Goal: Task Accomplishment & Management: Use online tool/utility

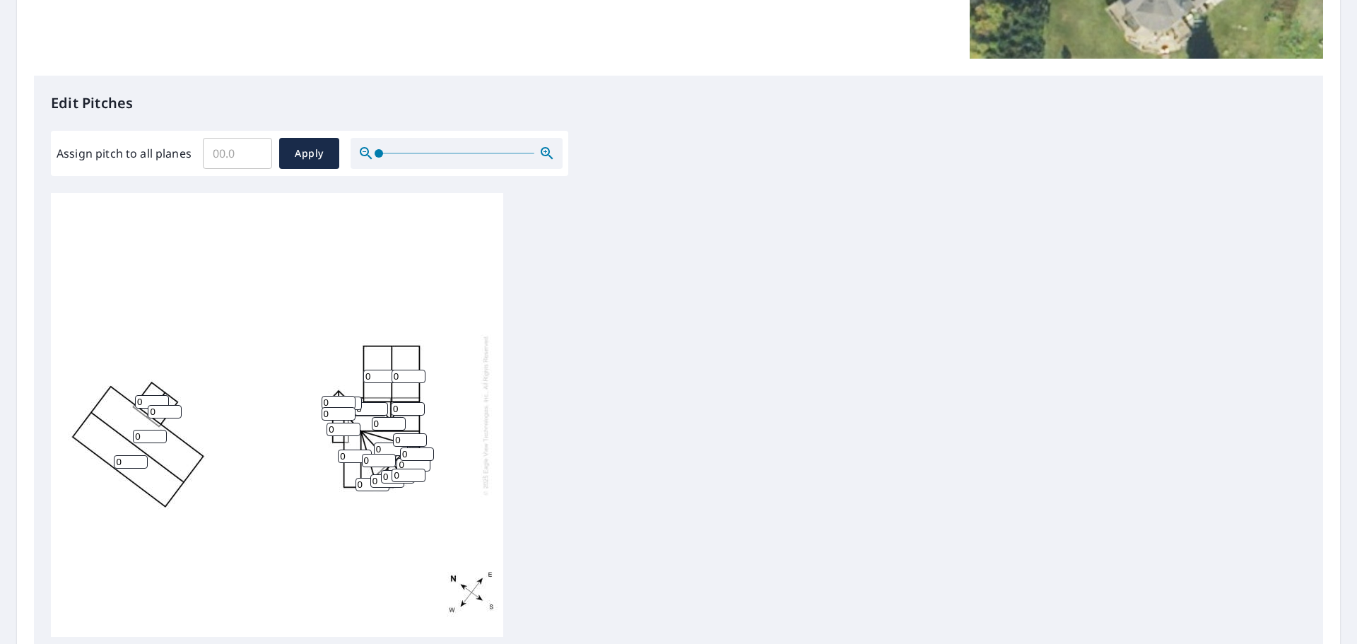
scroll to position [353, 0]
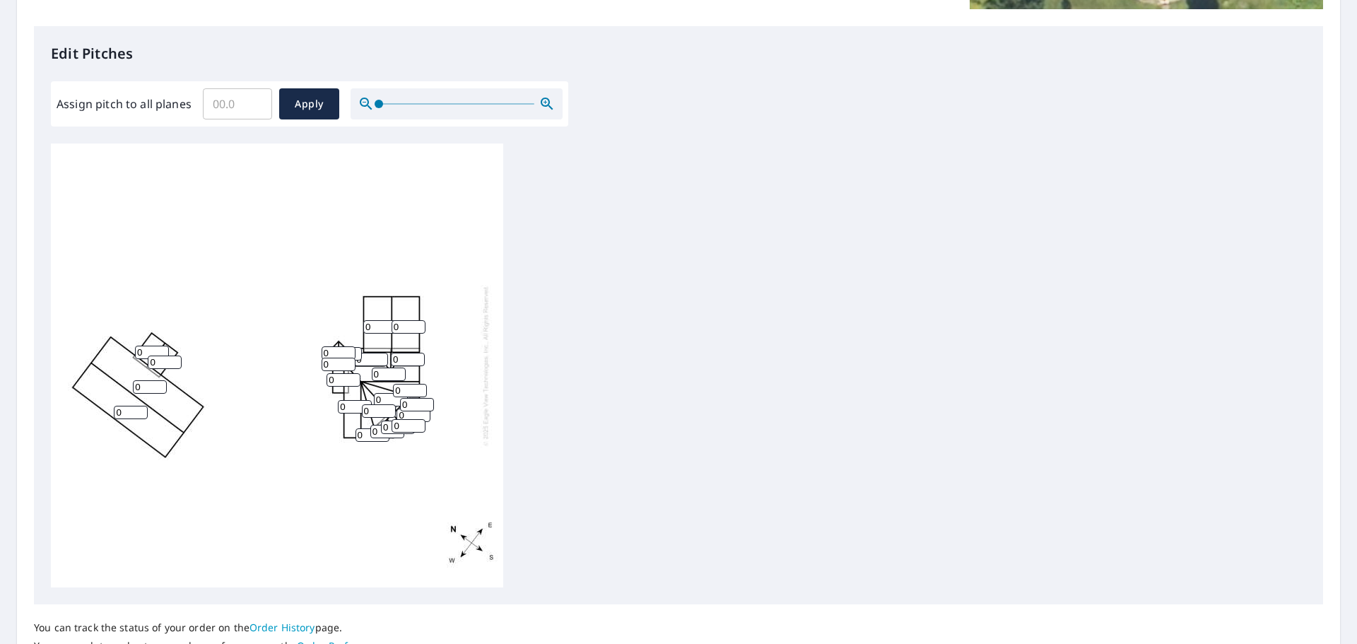
click at [232, 105] on input "Assign pitch to all planes" at bounding box center [237, 104] width 69 height 40
type input "6"
click at [309, 109] on span "Apply" at bounding box center [308, 104] width 37 height 18
type input "6"
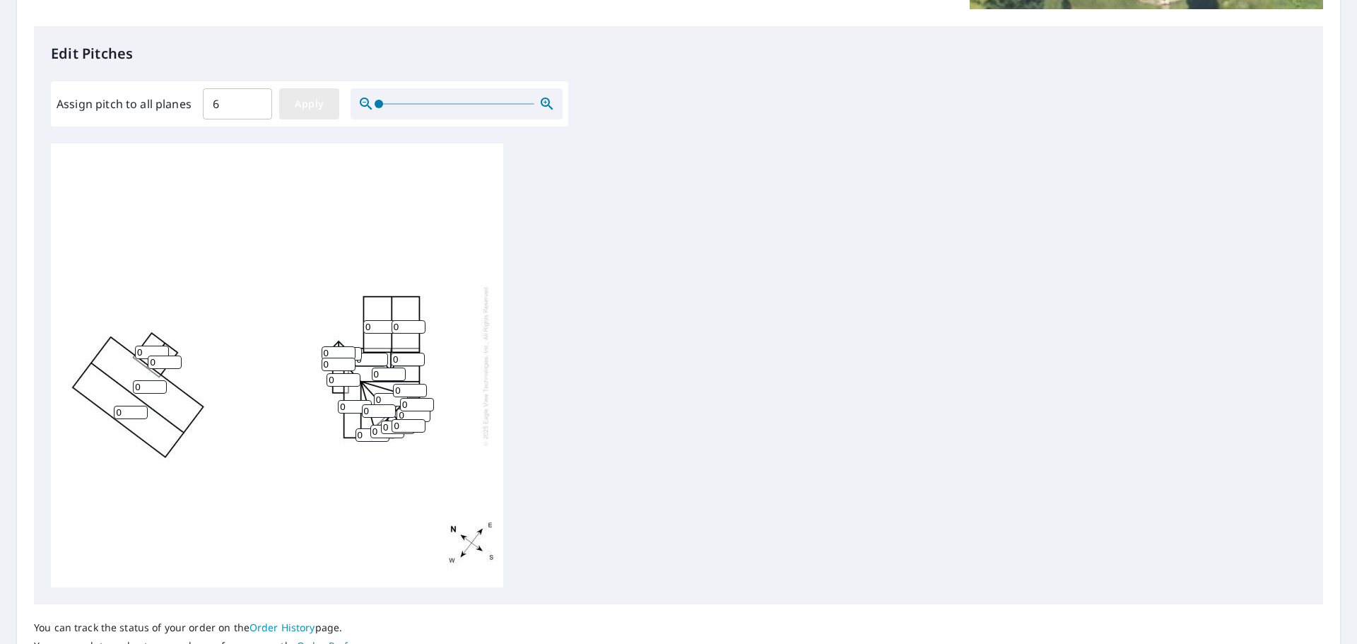
type input "6"
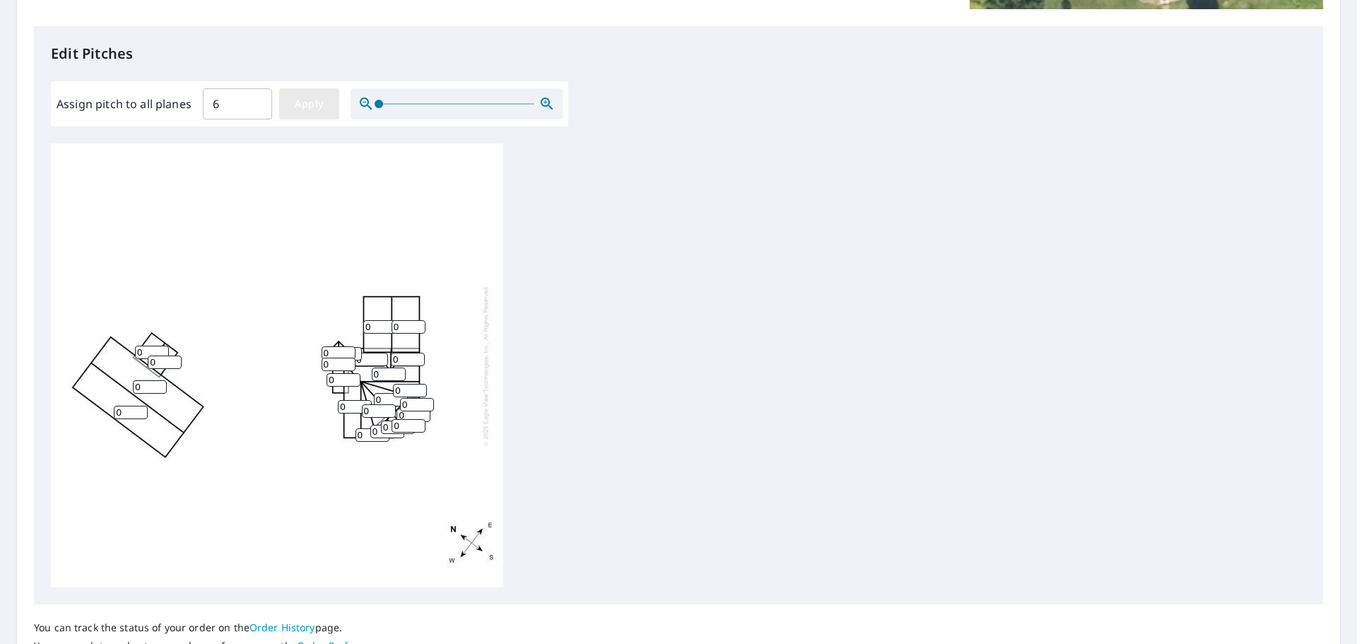
type input "6"
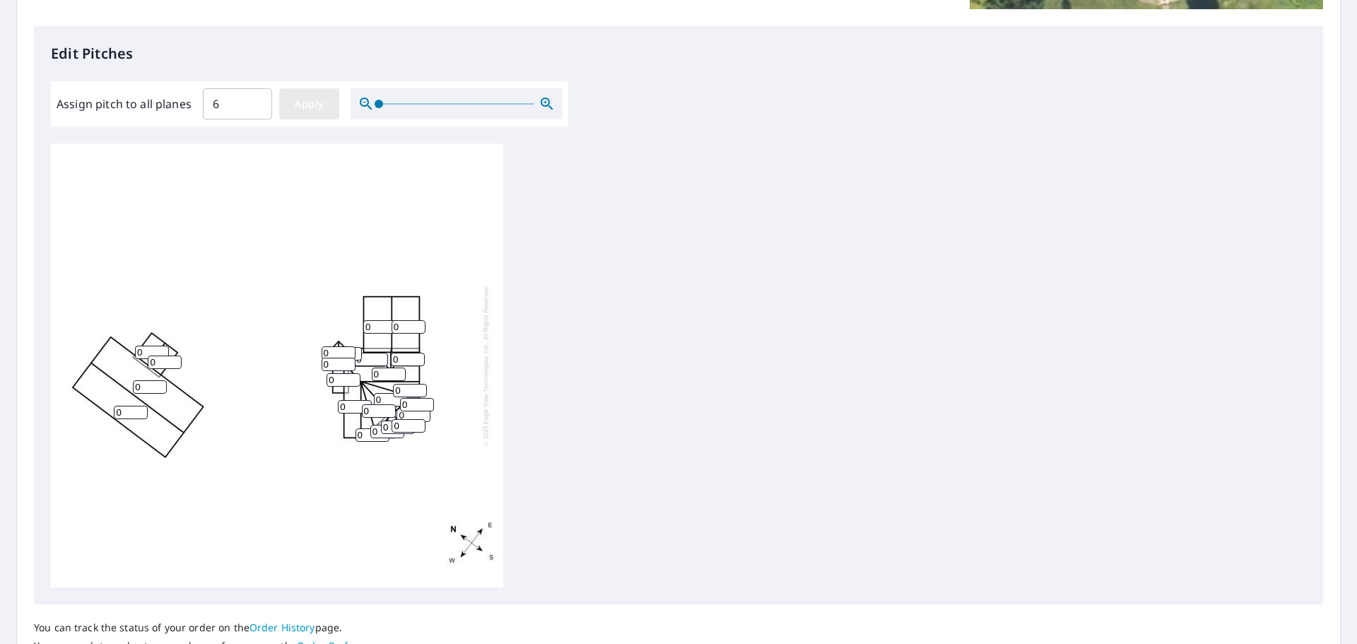
type input "6"
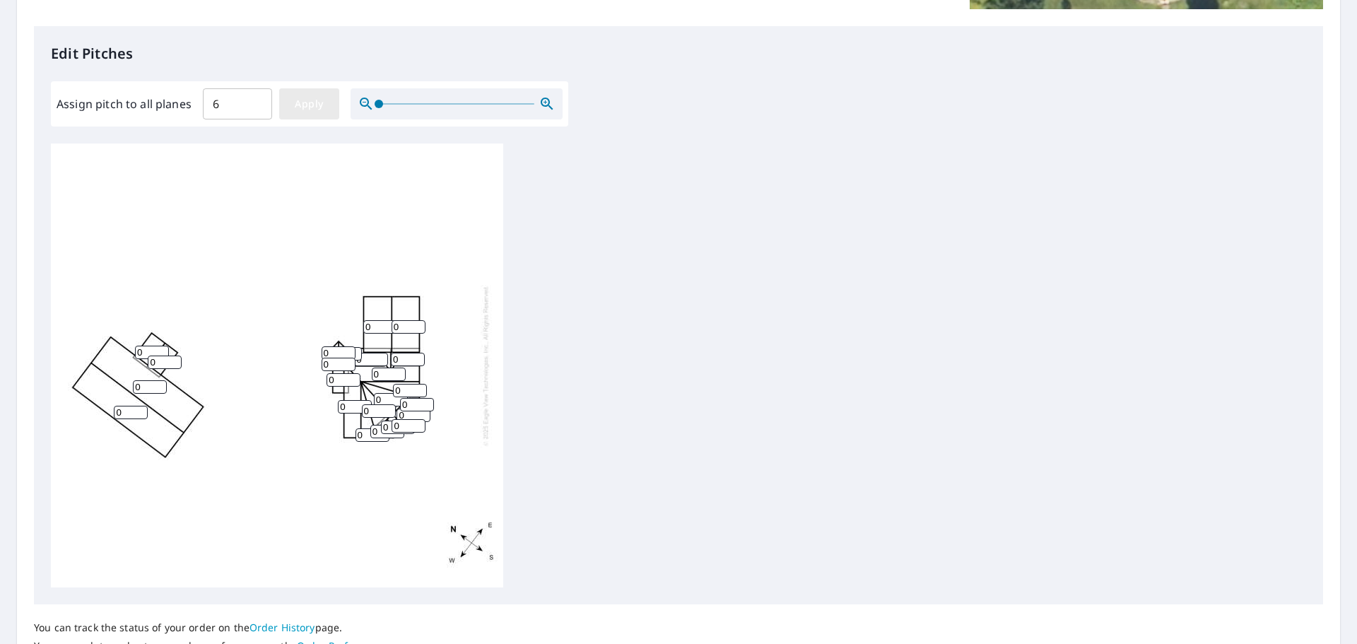
type input "6"
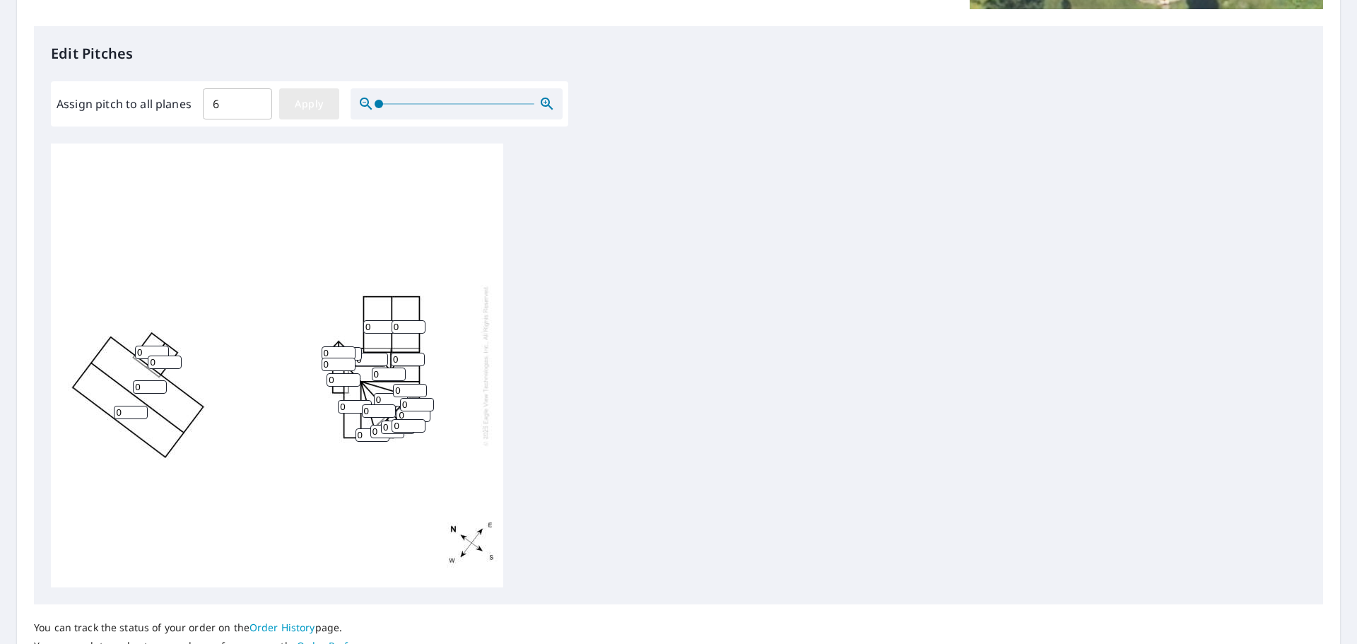
type input "6"
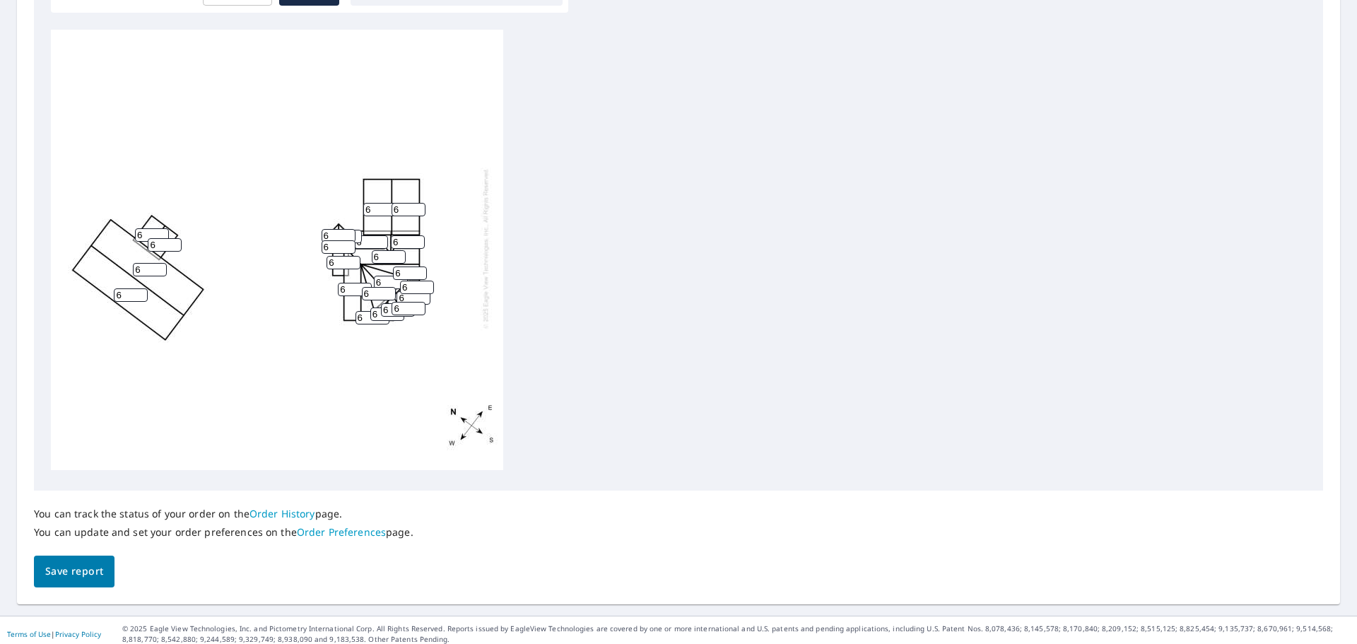
scroll to position [475, 0]
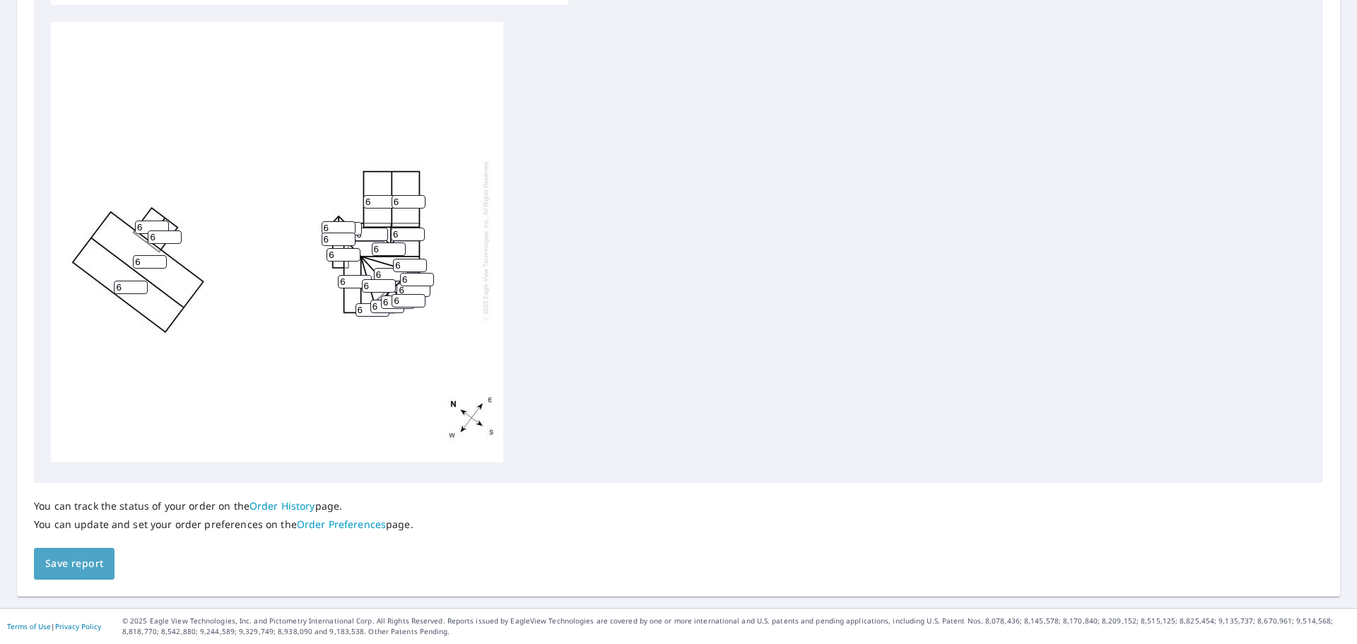
click at [71, 562] on span "Save report" at bounding box center [74, 564] width 58 height 18
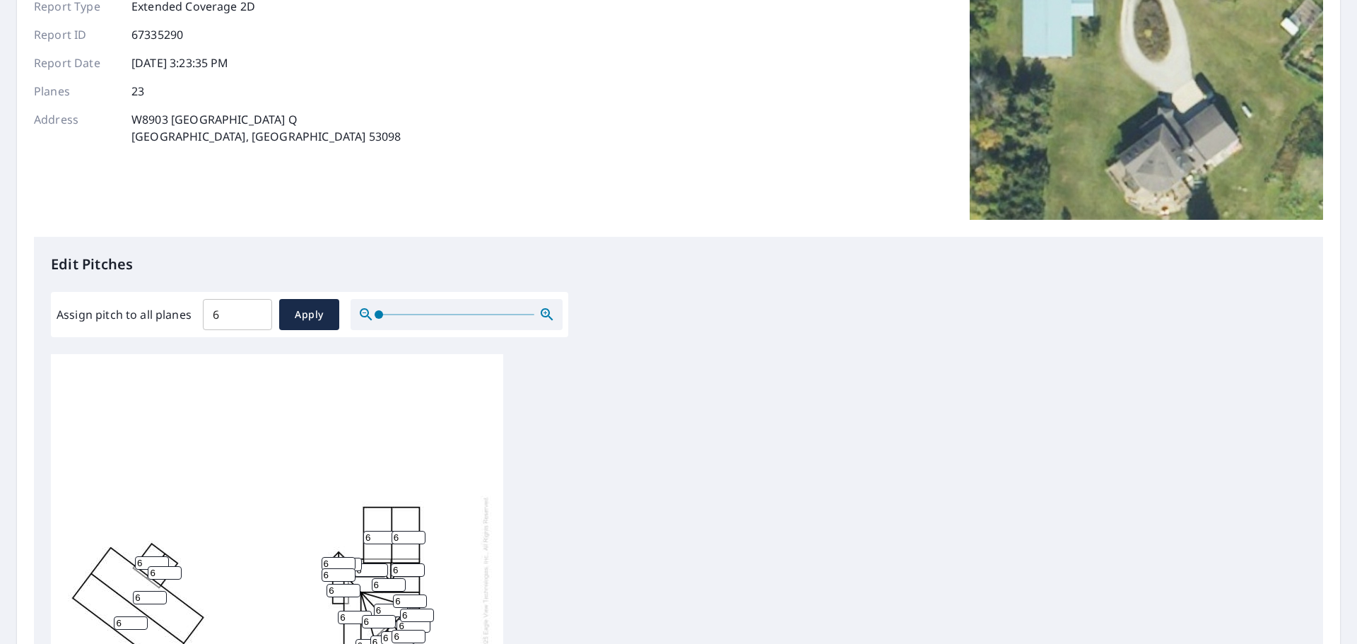
scroll to position [0, 0]
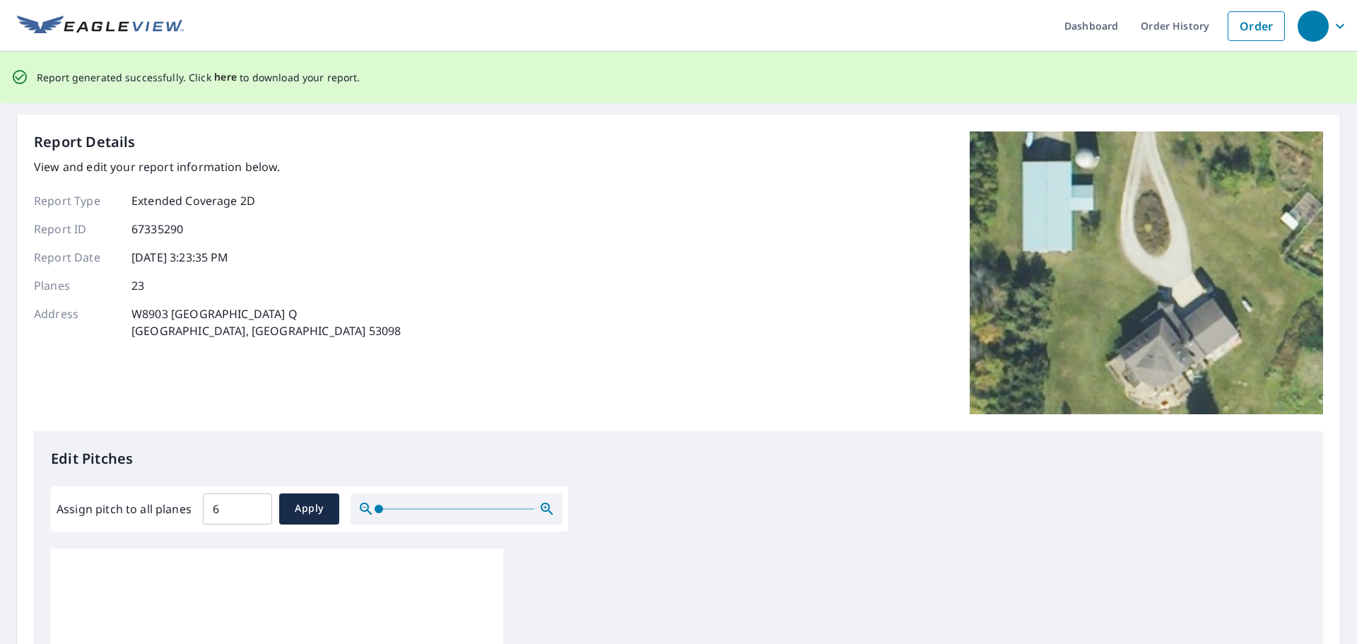
click at [223, 78] on span "here" at bounding box center [225, 78] width 23 height 18
